Goal: Task Accomplishment & Management: Manage account settings

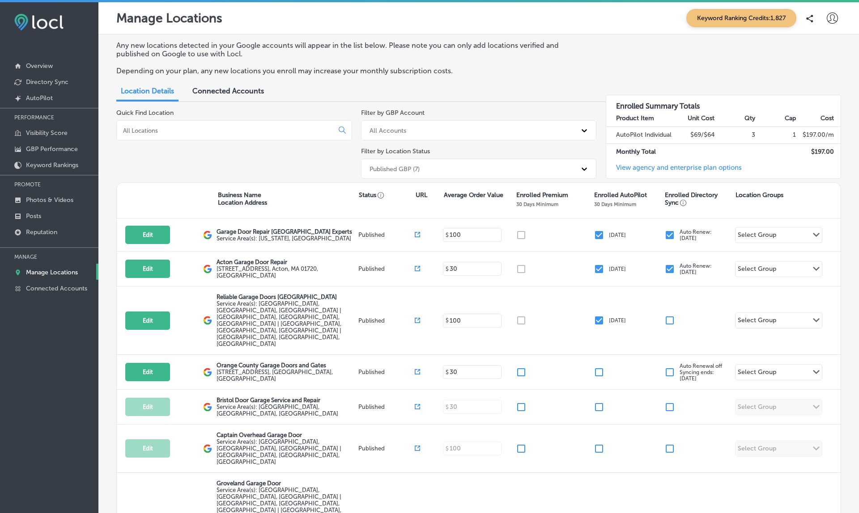
click at [169, 132] on div at bounding box center [234, 130] width 236 height 20
click at [159, 127] on input at bounding box center [226, 131] width 209 height 8
paste input "Reliable Garage Doors [GEOGRAPHIC_DATA]"
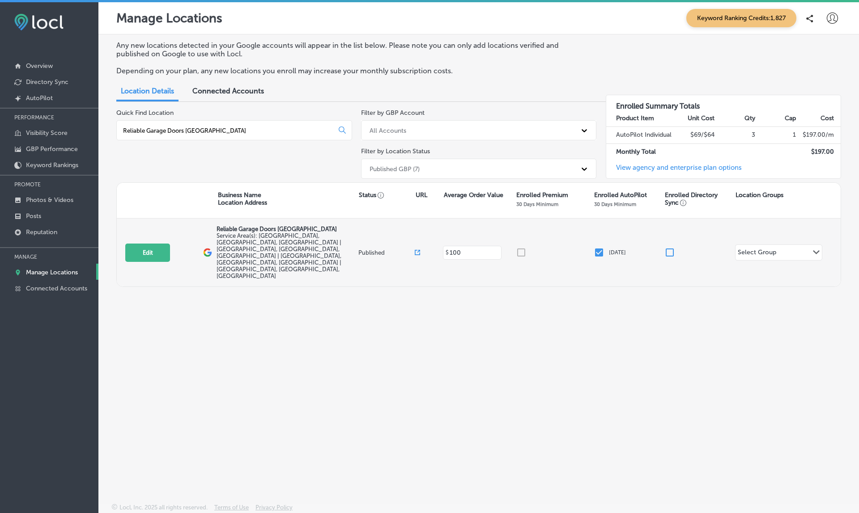
type input "Reliable Garage Doors [GEOGRAPHIC_DATA]"
click at [416, 250] on icon at bounding box center [416, 252] width 5 height 5
click at [162, 244] on button "Edit" at bounding box center [147, 253] width 45 height 18
select select "US"
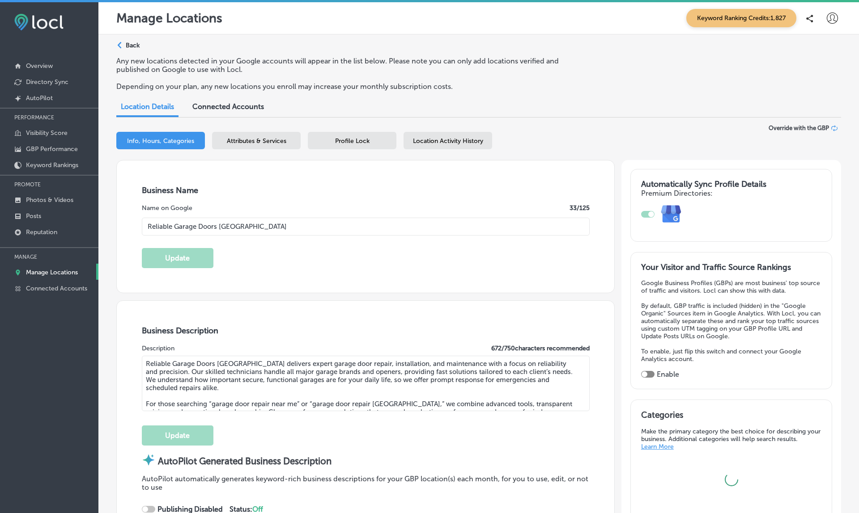
type input "Reliable Garage Doors [GEOGRAPHIC_DATA]"
type textarea "Reliable Garage Doors [GEOGRAPHIC_DATA] delivers expert garage door repair, ins…"
checkbox input "false"
type input "[STREET_ADDRESS]"
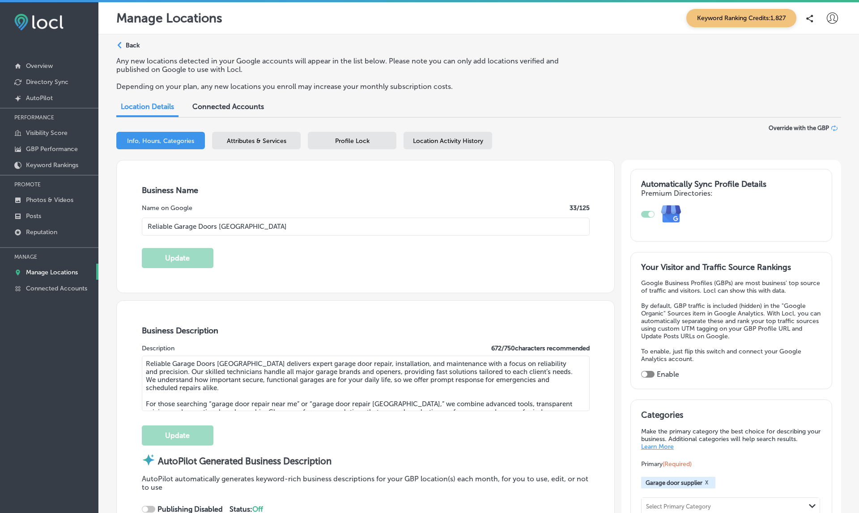
type input "[GEOGRAPHIC_DATA]"
type input "01950"
type input "US"
type input "[URL][DOMAIN_NAME]"
type input "[PHONE_NUMBER]"
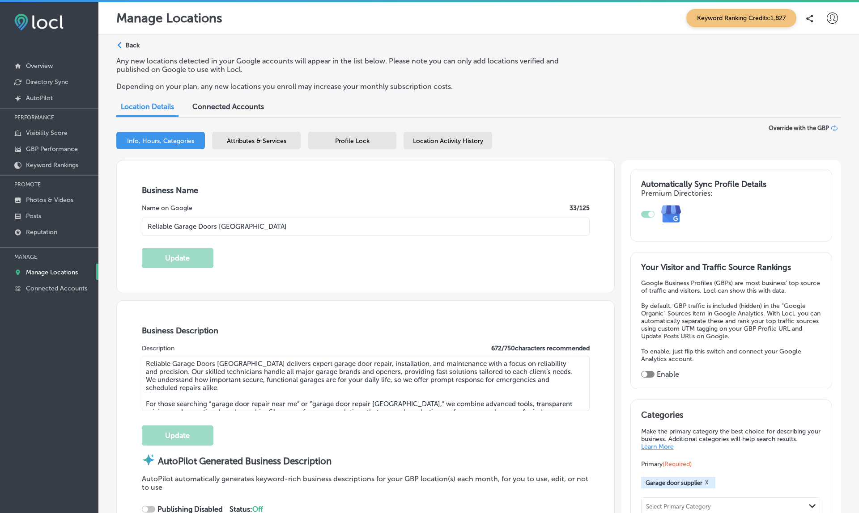
checkbox input "true"
click at [46, 229] on p "Reputation" at bounding box center [41, 232] width 31 height 8
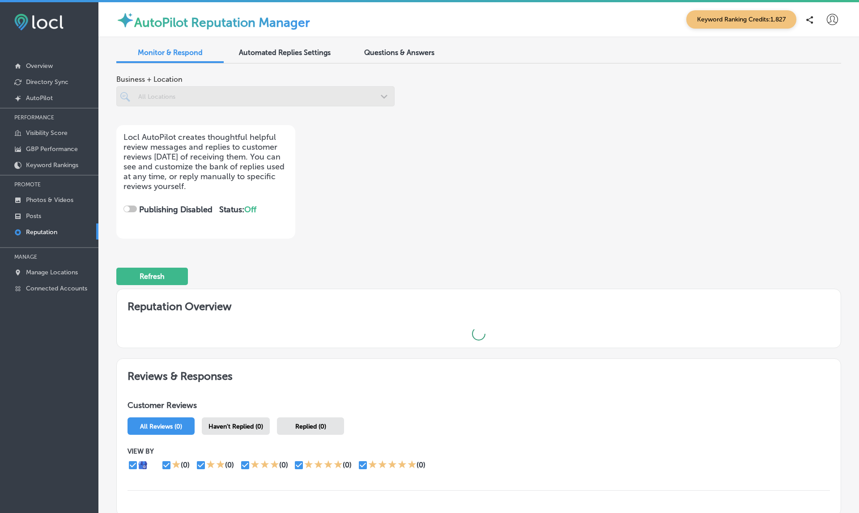
checkbox input "true"
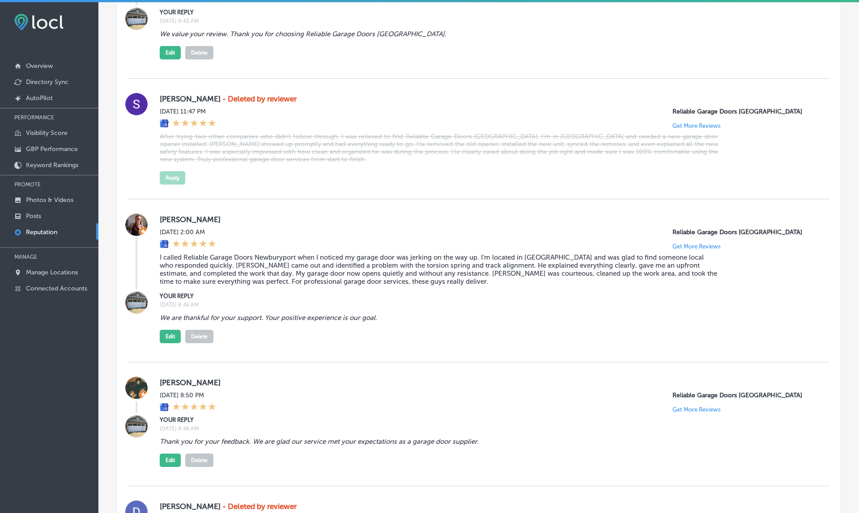
scroll to position [758, 0]
